Goal: Book appointment/travel/reservation

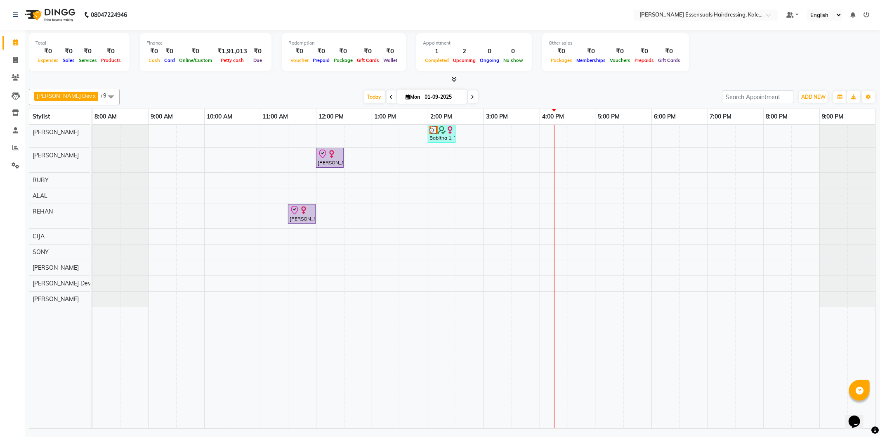
click at [555, 304] on div "Babitha 1, TK02, 02:00 PM-02:30 PM, WOMENS [MEDICAL_DATA] BELOW SHOULDER (WOMEN…" at bounding box center [483, 276] width 783 height 303
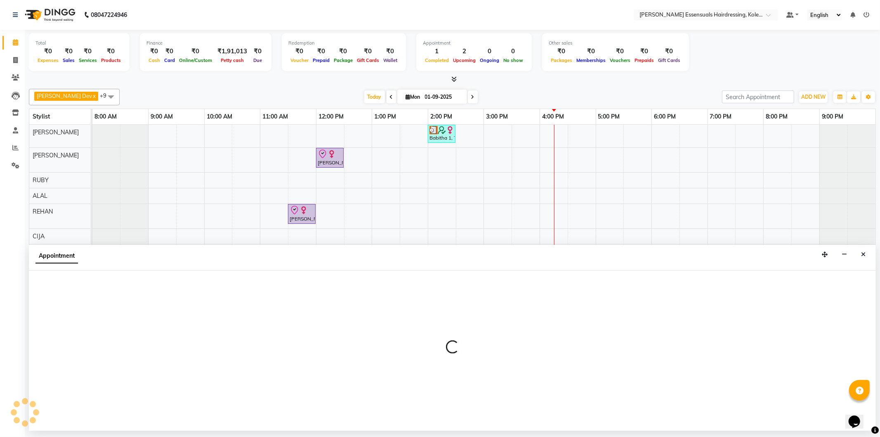
click at [555, 304] on div at bounding box center [452, 350] width 847 height 160
select select "84232"
select select "tentative"
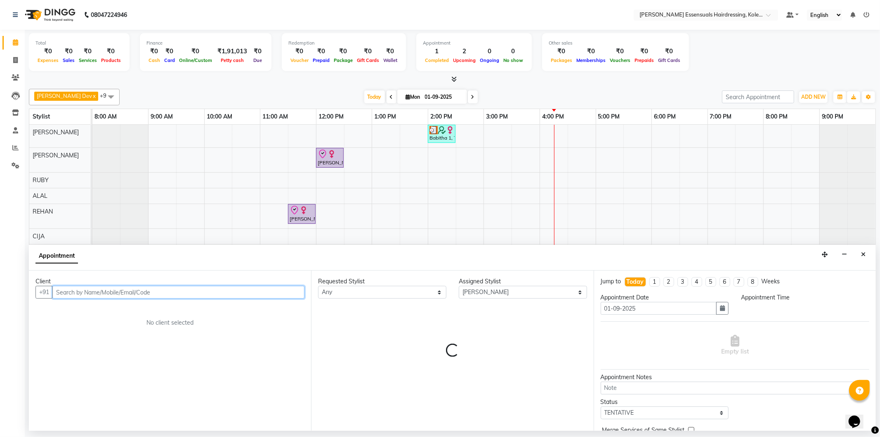
select select "960"
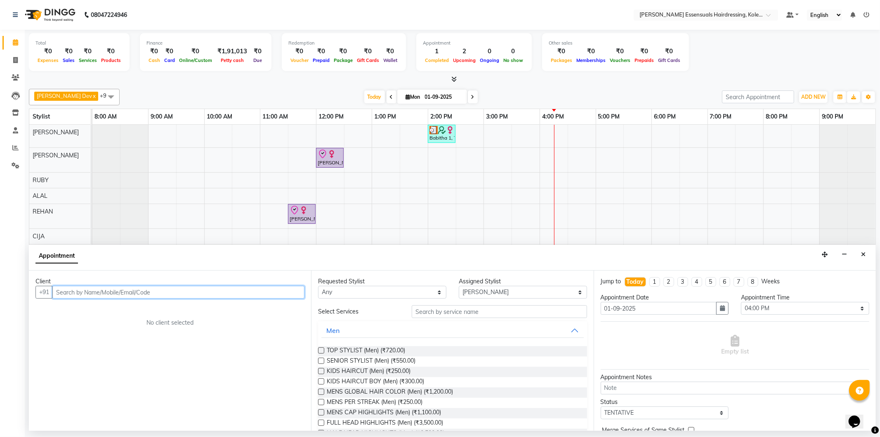
click at [122, 291] on input "text" at bounding box center [178, 292] width 252 height 13
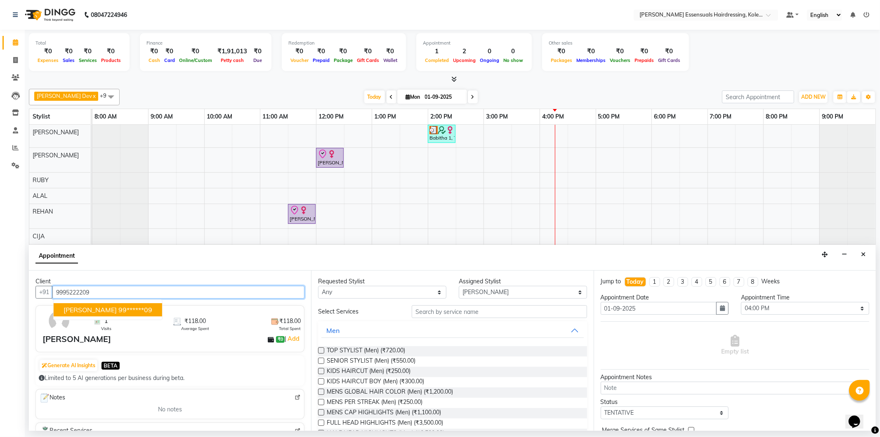
click at [120, 314] on button "[PERSON_NAME] 99******09" at bounding box center [108, 309] width 109 height 13
type input "99******09"
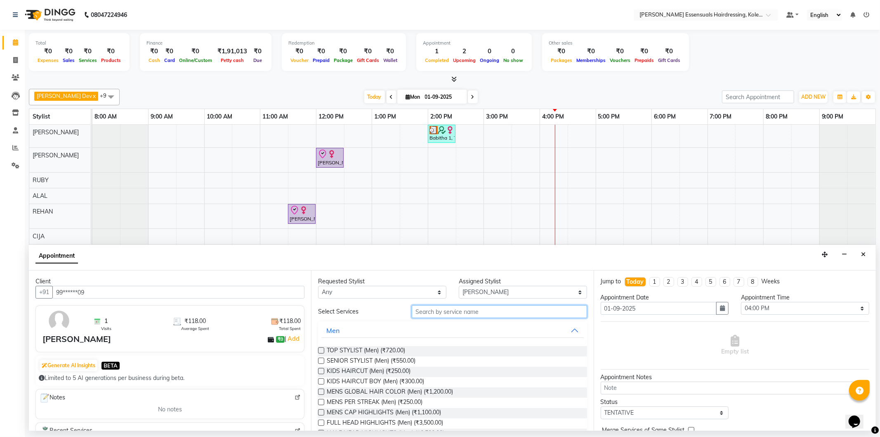
click at [512, 315] on input "text" at bounding box center [499, 311] width 175 height 13
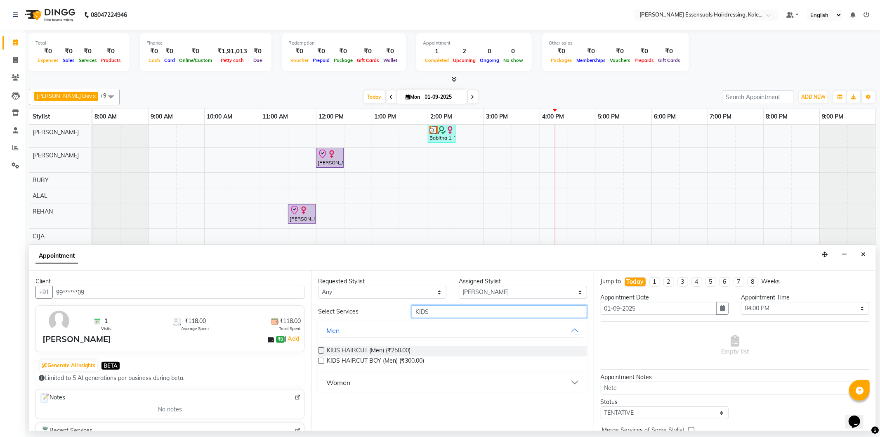
type input "KIDS"
click at [318, 361] on label at bounding box center [321, 360] width 6 height 6
click at [318, 361] on input "checkbox" at bounding box center [320, 361] width 5 height 5
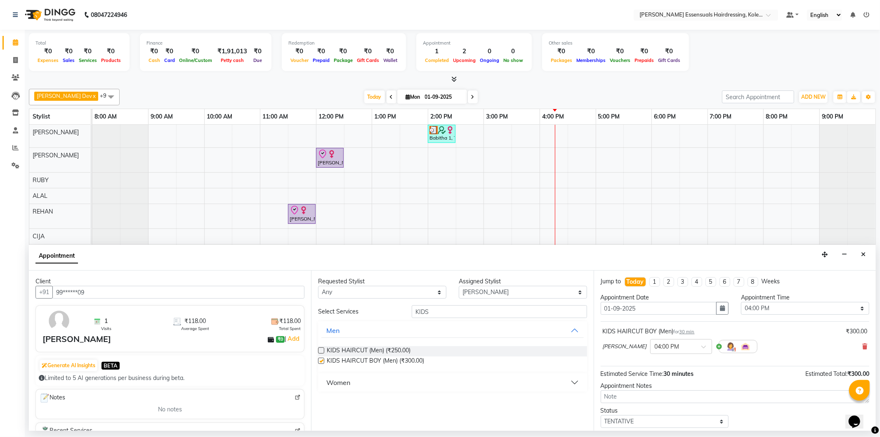
checkbox input "false"
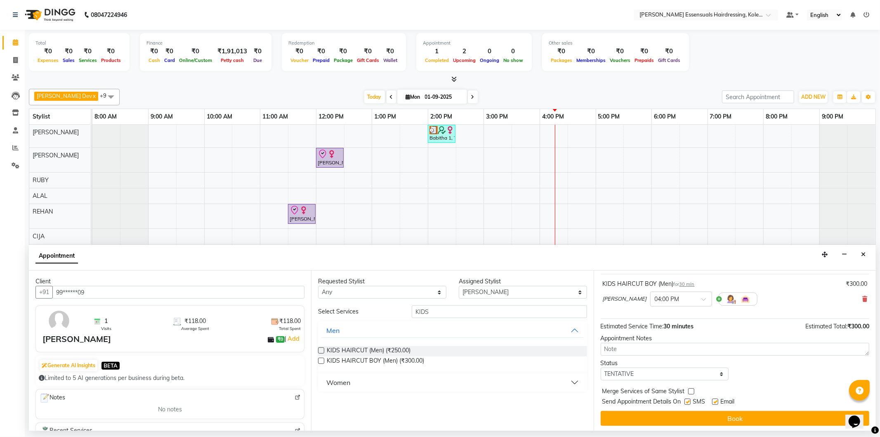
scroll to position [49, 0]
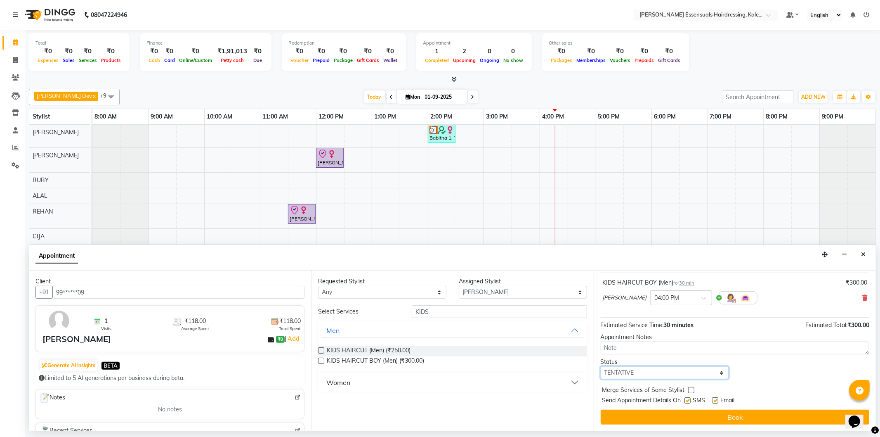
click at [636, 373] on select "Select TENTATIVE CONFIRM CHECK-IN UPCOMING" at bounding box center [665, 372] width 128 height 13
select select "check-in"
click at [601, 366] on select "Select TENTATIVE CONFIRM CHECK-IN UPCOMING" at bounding box center [665, 372] width 128 height 13
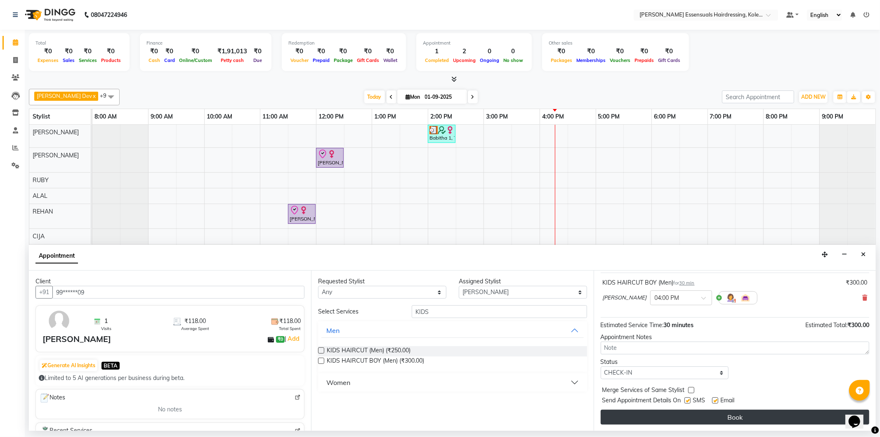
click at [633, 419] on button "Book" at bounding box center [735, 416] width 269 height 15
